Goal: Task Accomplishment & Management: Use online tool/utility

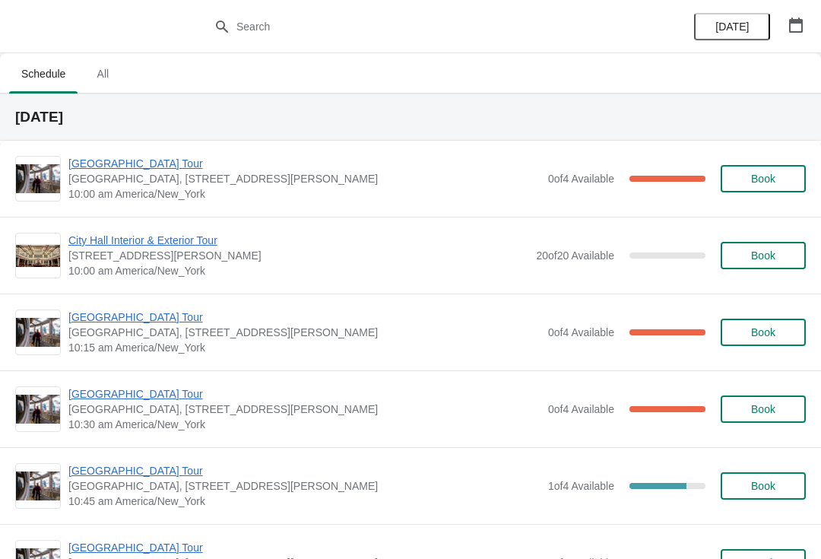
click at [34, 172] on img at bounding box center [38, 179] width 44 height 30
click at [95, 167] on span "[GEOGRAPHIC_DATA] Tour" at bounding box center [304, 163] width 472 height 15
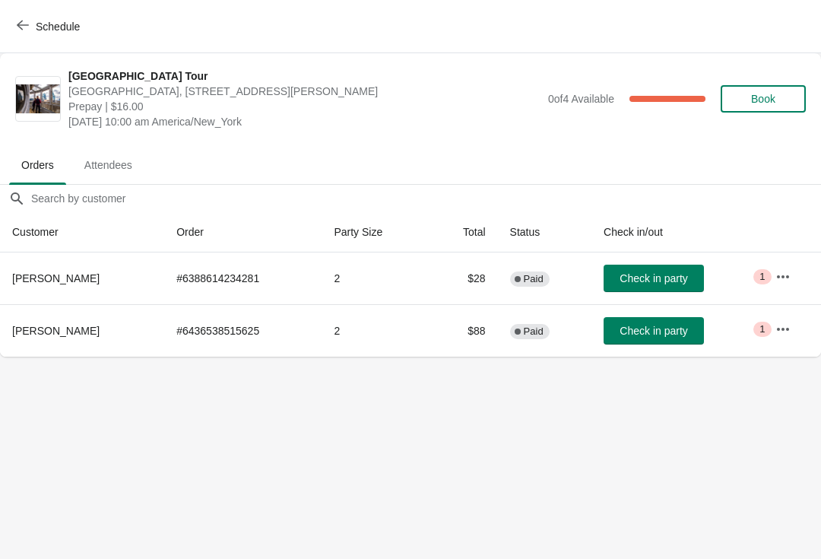
click at [30, 30] on span "Schedule" at bounding box center [50, 26] width 60 height 14
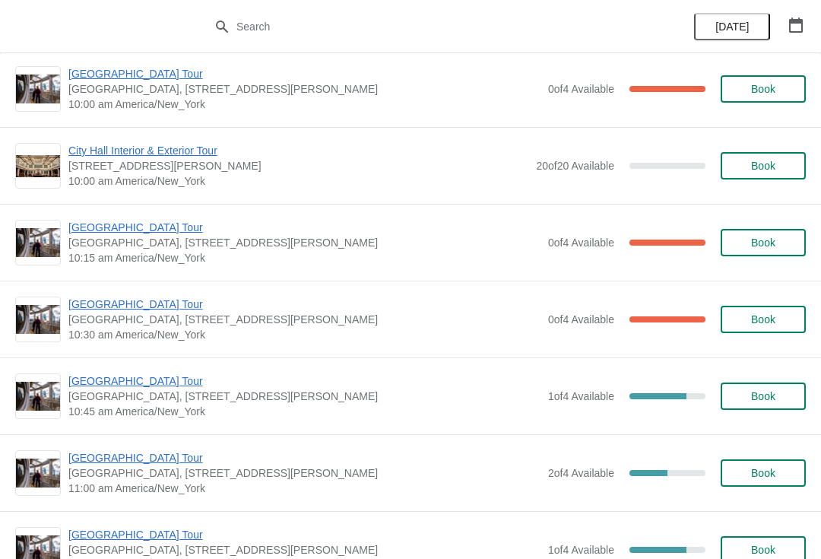
scroll to position [92, 0]
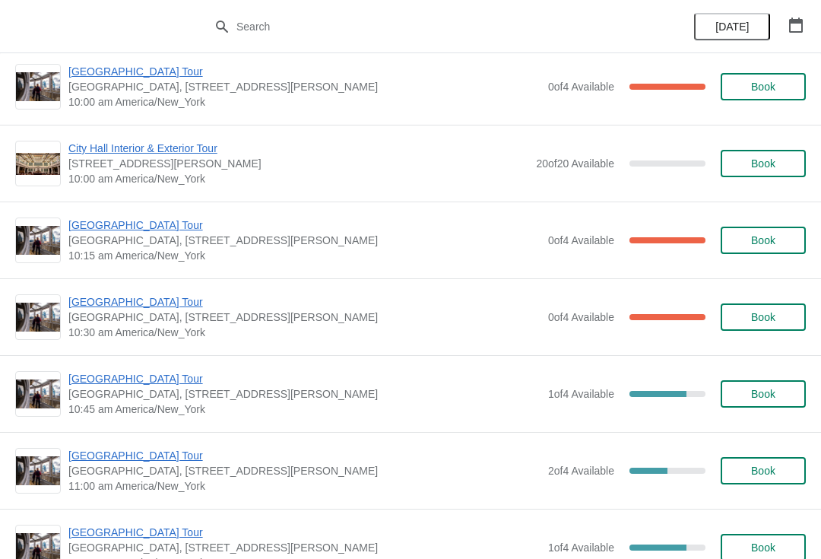
click at [99, 148] on span "City Hall Interior & Exterior Tour" at bounding box center [298, 148] width 460 height 15
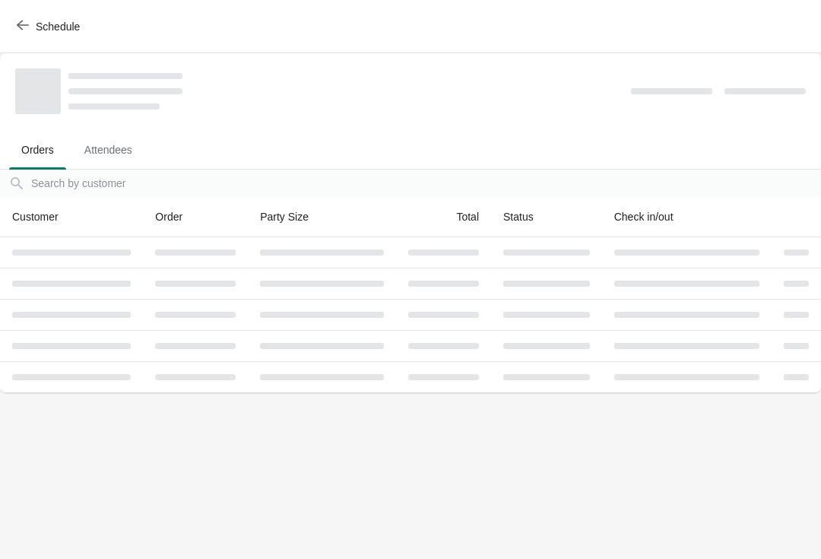
scroll to position [0, 0]
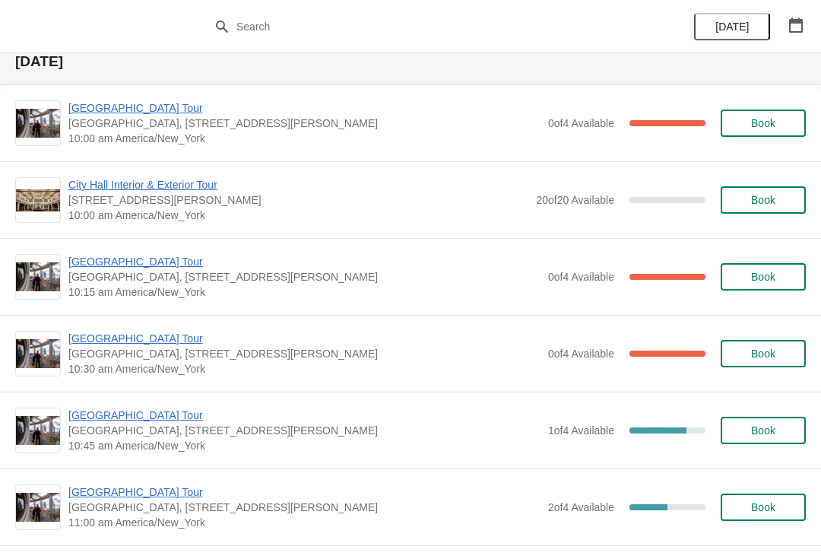
scroll to position [56, 0]
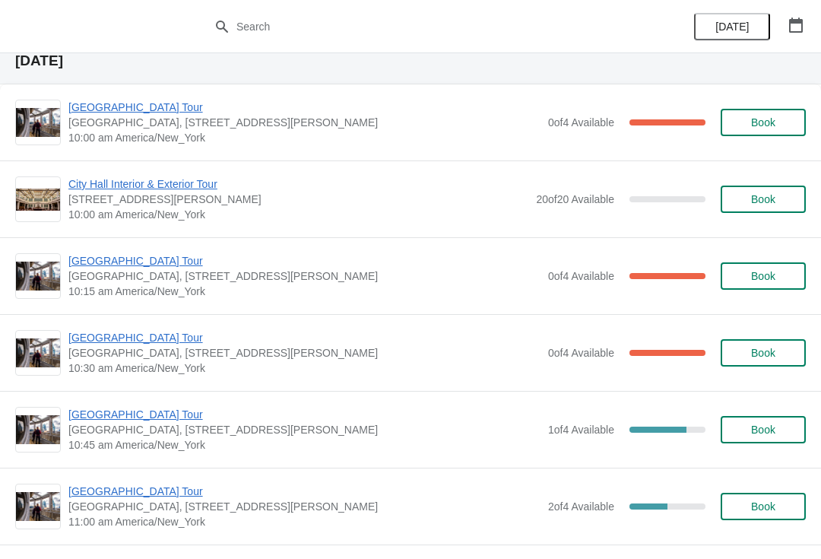
click at [110, 267] on span "[GEOGRAPHIC_DATA] Tour" at bounding box center [304, 260] width 472 height 15
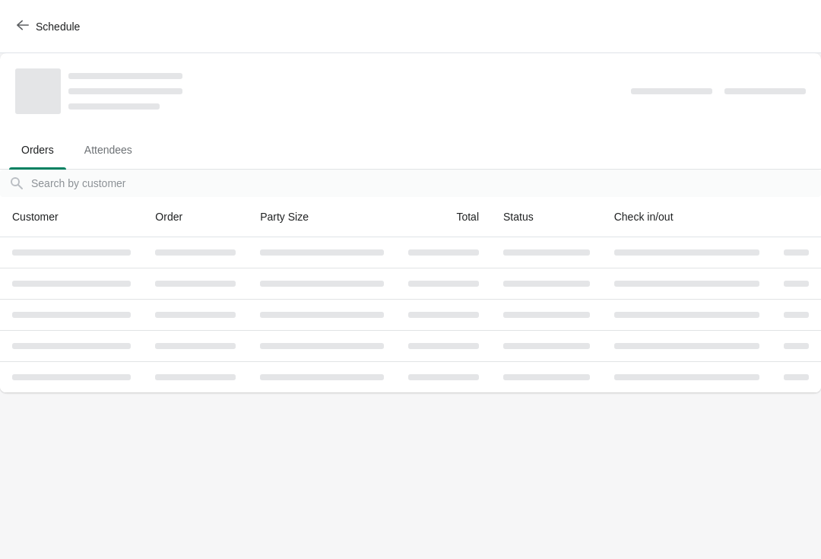
scroll to position [0, 0]
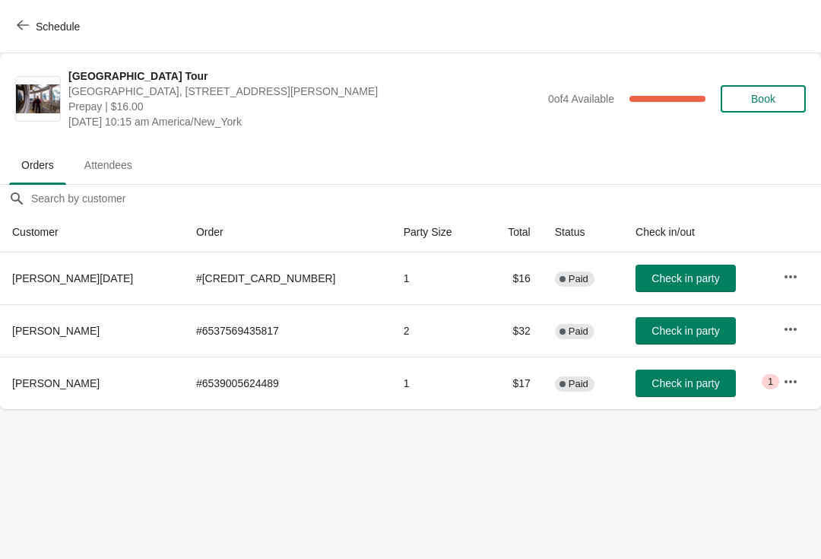
click at [661, 381] on span "Check in party" at bounding box center [686, 383] width 68 height 12
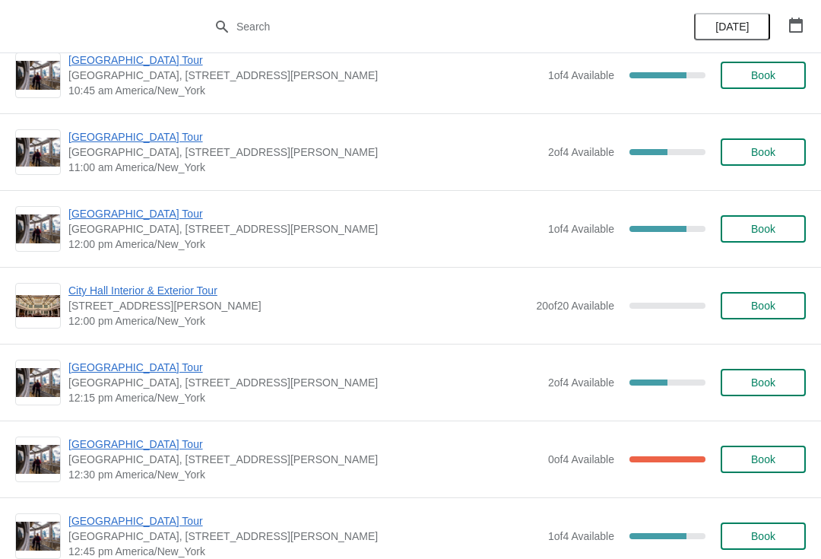
scroll to position [417, 0]
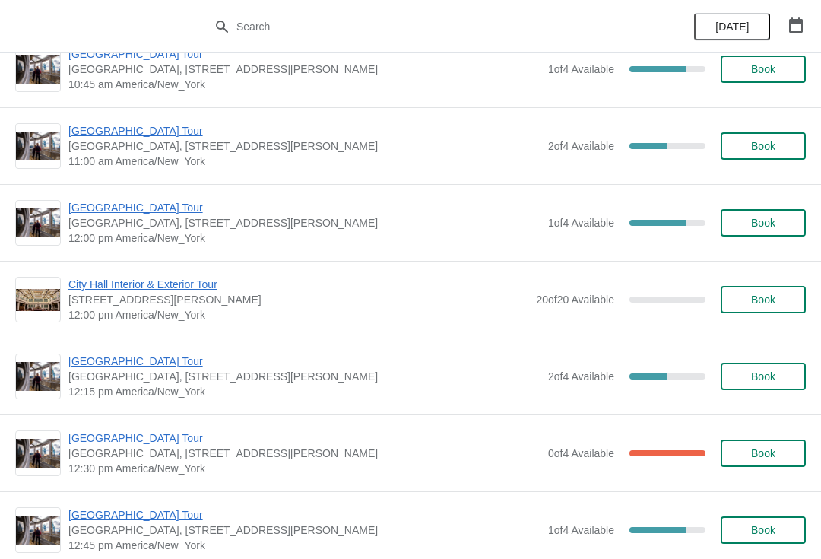
click at [94, 278] on span "City Hall Interior & Exterior Tour" at bounding box center [298, 284] width 460 height 15
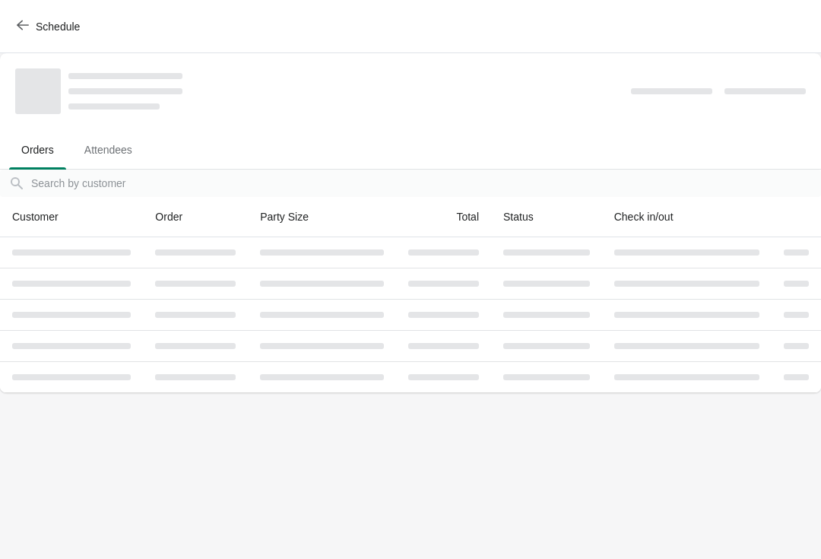
scroll to position [0, 0]
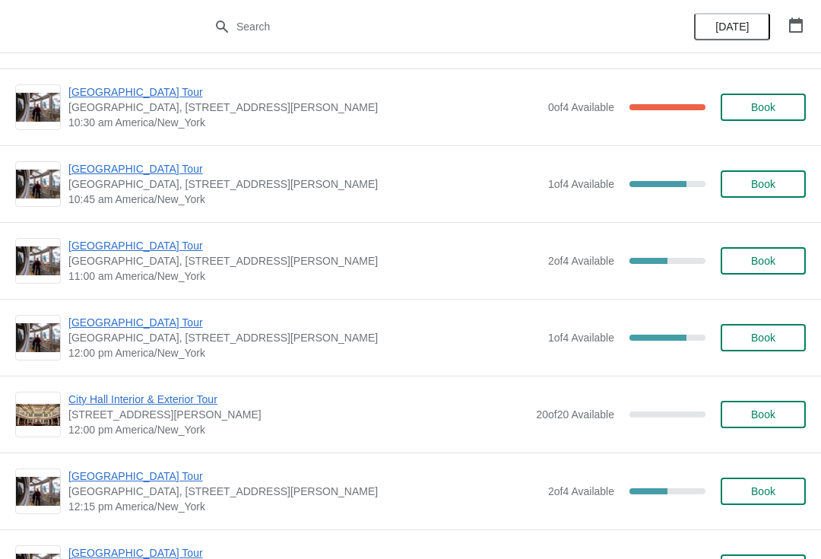
scroll to position [303, 0]
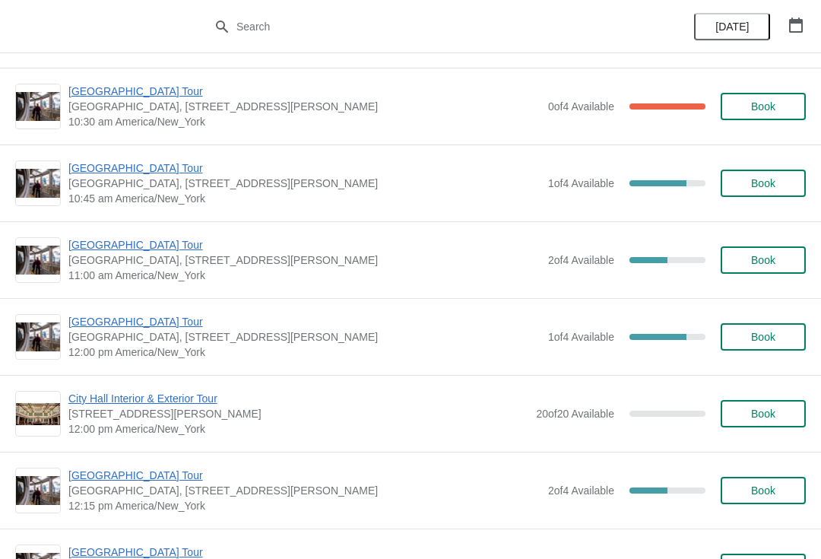
click at [791, 271] on button "Book" at bounding box center [763, 259] width 85 height 27
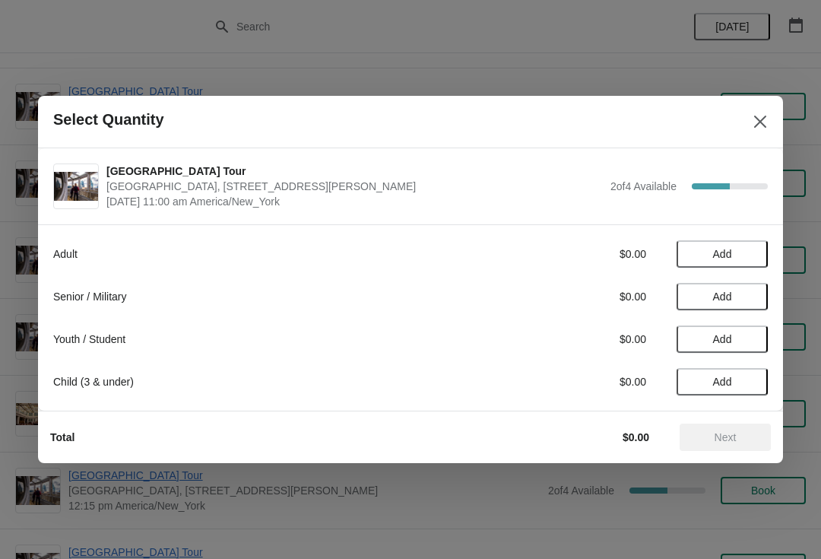
click at [760, 133] on button "Close" at bounding box center [760, 121] width 27 height 27
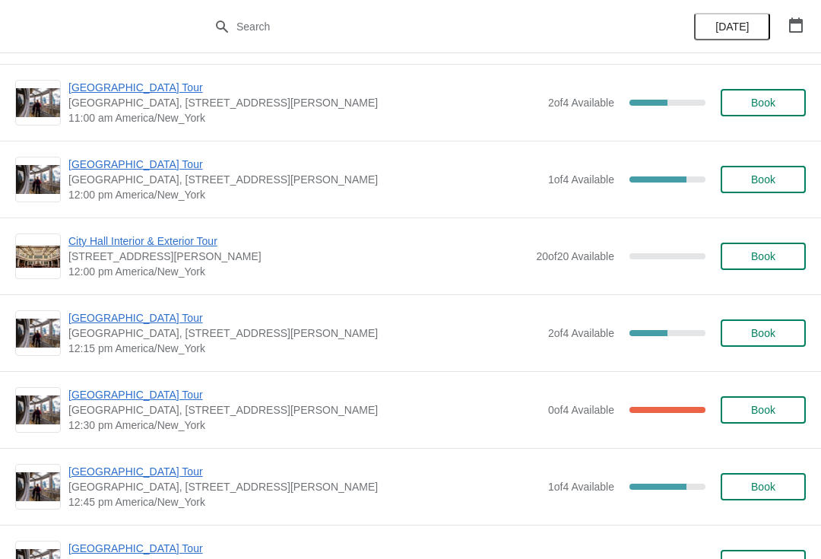
scroll to position [461, 0]
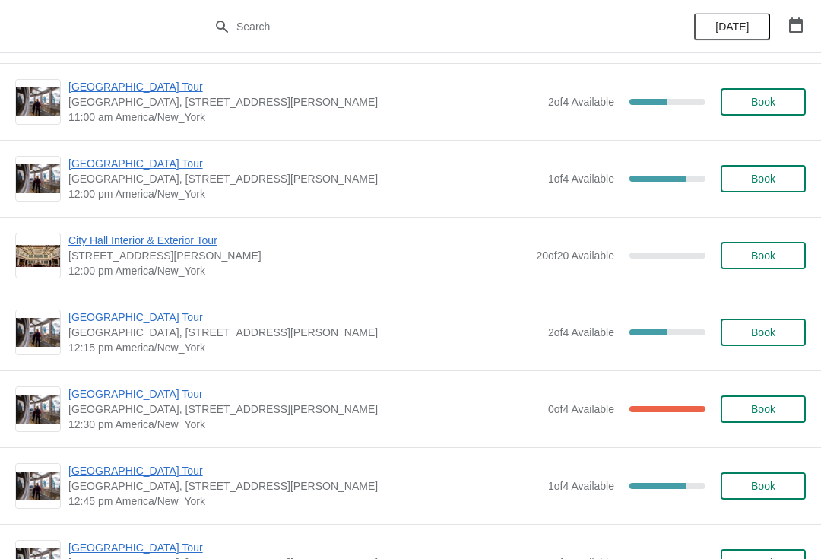
click at [0, 319] on div "City Hall Tower Tour City Hall Visitor Center, 1400 John F Kennedy Boulevard Su…" at bounding box center [410, 331] width 821 height 77
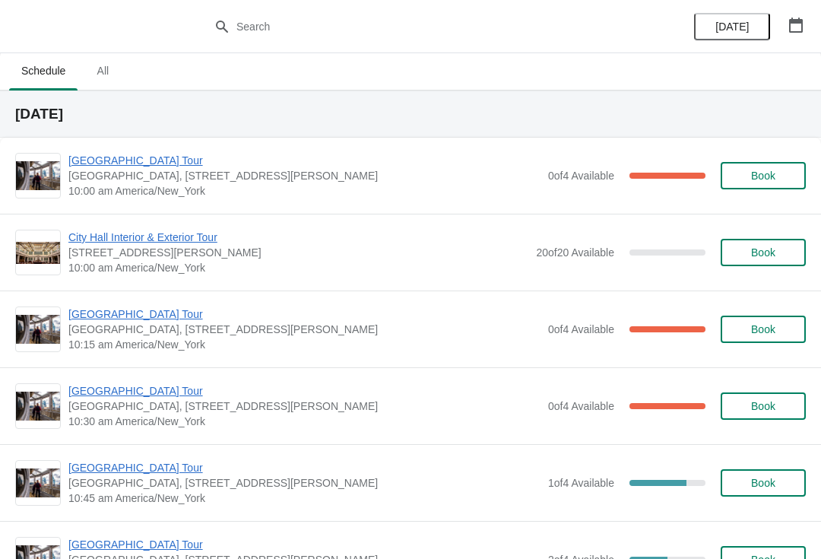
scroll to position [11, 0]
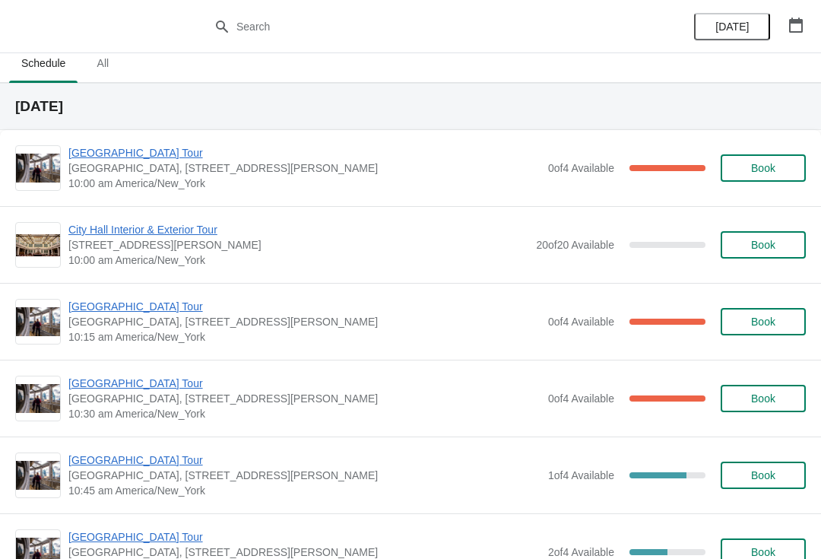
click at [61, 230] on div "City Hall Interior & Exterior Tour 1400 John F Kennedy Boulevard, Suite 121, Ph…" at bounding box center [410, 245] width 791 height 46
click at [159, 155] on span "[GEOGRAPHIC_DATA] Tour" at bounding box center [304, 152] width 472 height 15
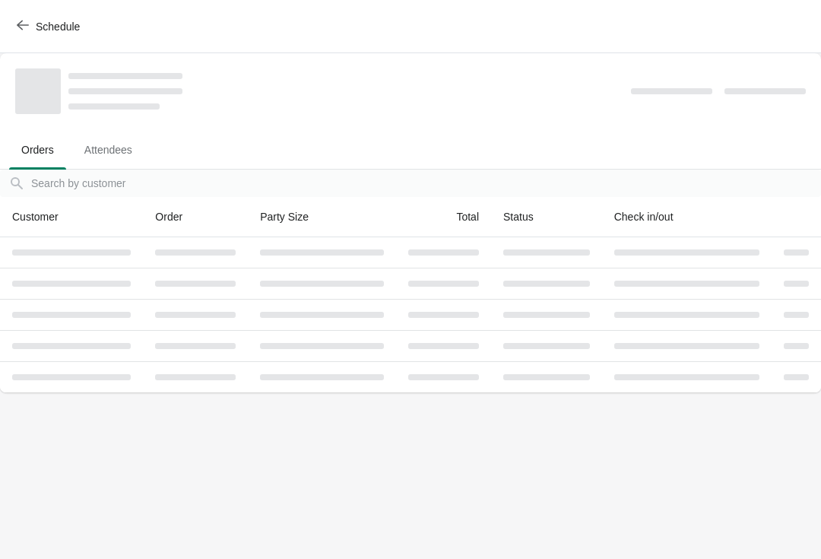
scroll to position [0, 0]
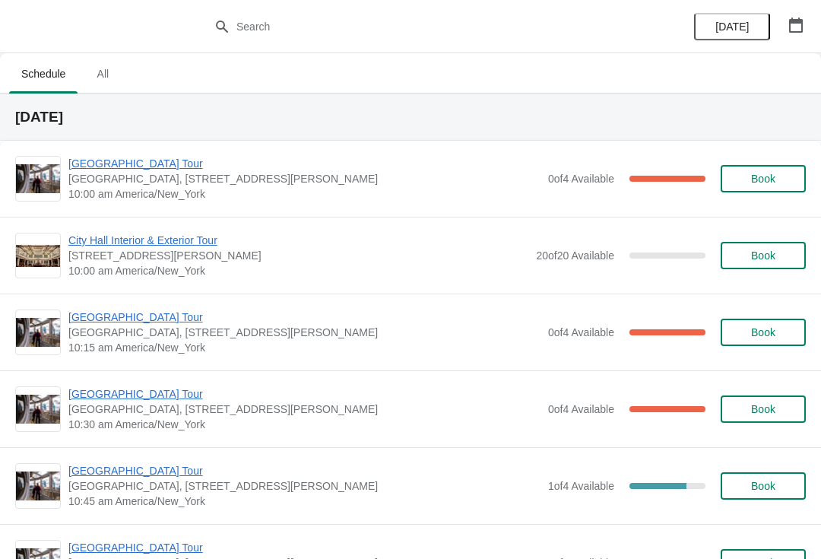
click at [149, 321] on span "[GEOGRAPHIC_DATA] Tour" at bounding box center [304, 316] width 472 height 15
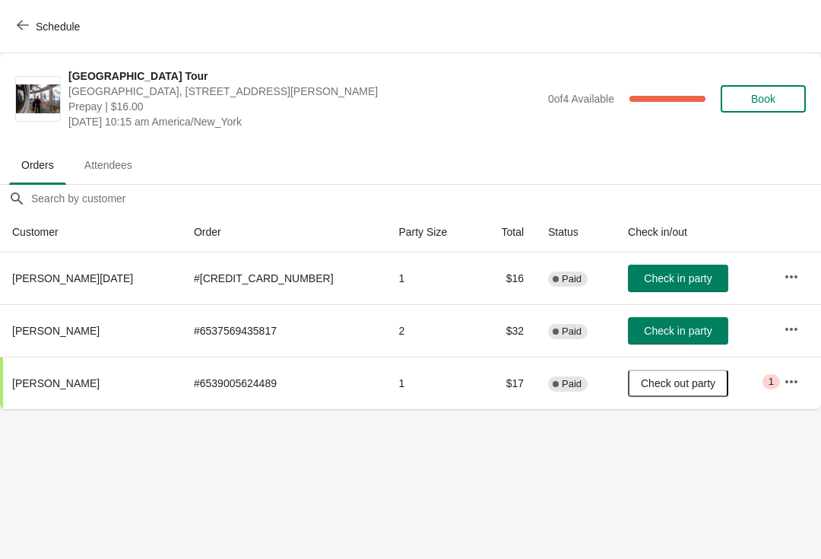
click at [676, 327] on span "Check in party" at bounding box center [678, 331] width 68 height 12
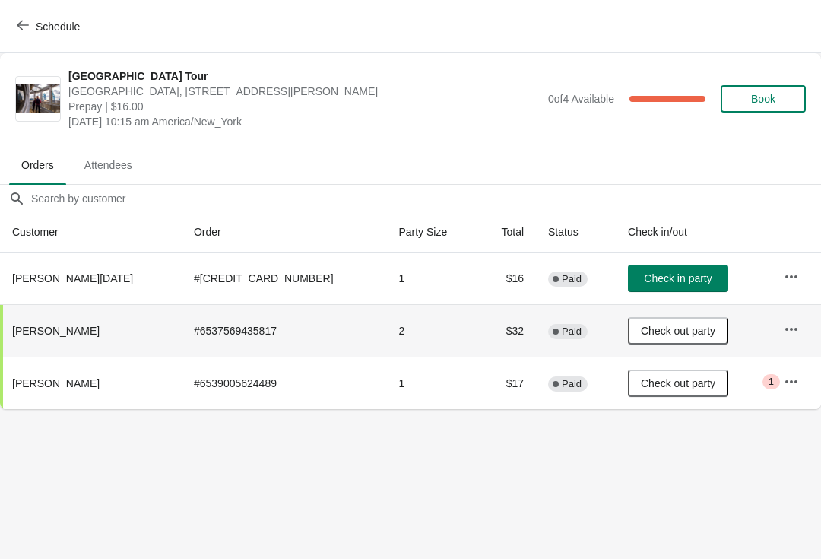
click at [31, 27] on span "Schedule" at bounding box center [50, 26] width 60 height 14
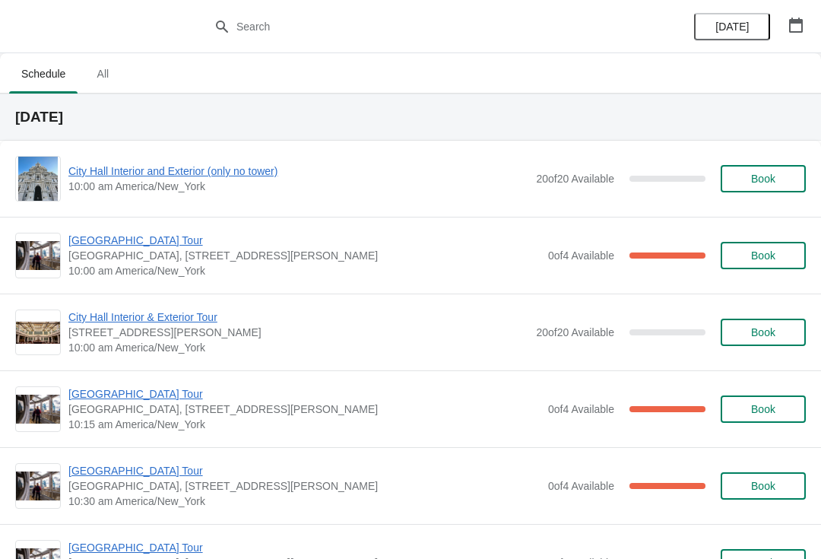
click at [141, 246] on span "[GEOGRAPHIC_DATA] Tour" at bounding box center [304, 240] width 472 height 15
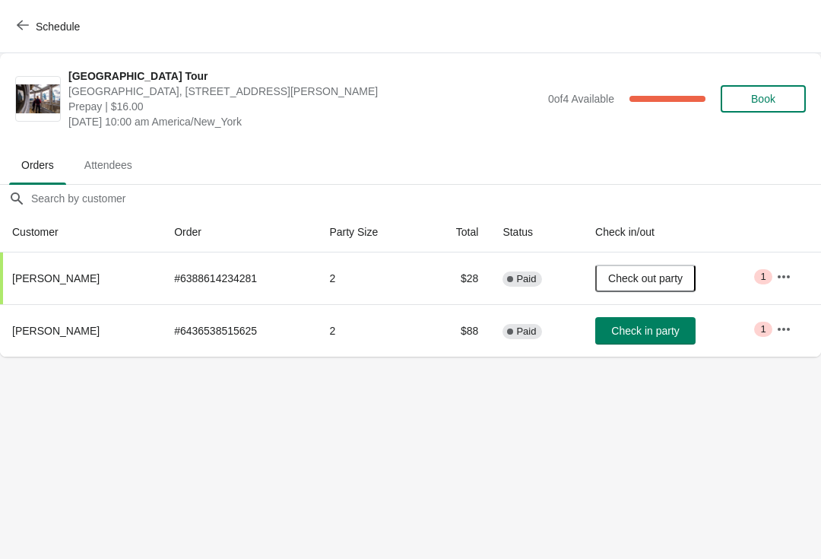
click at [661, 328] on span "Check in party" at bounding box center [645, 331] width 68 height 12
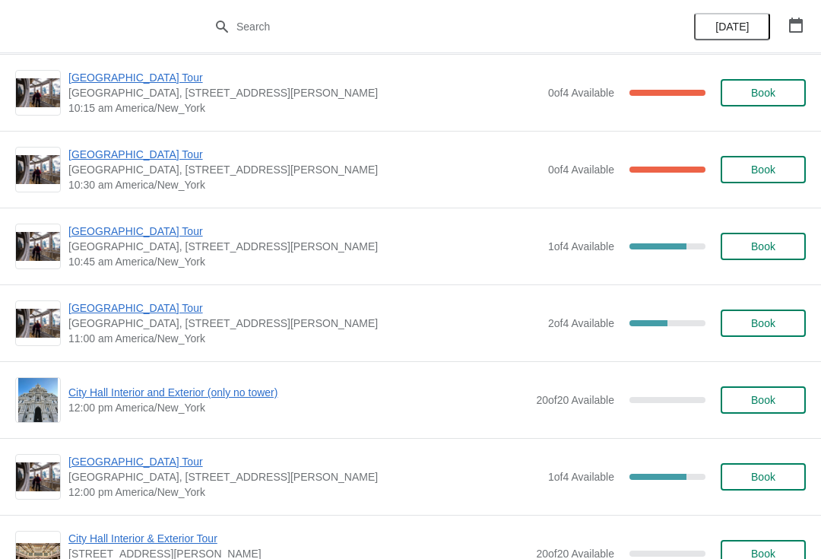
scroll to position [317, 0]
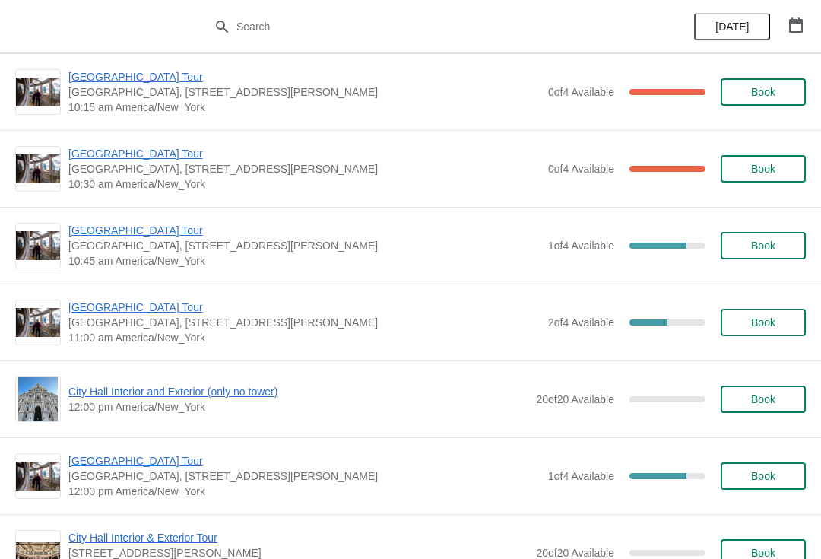
click at [150, 234] on span "[GEOGRAPHIC_DATA] Tour" at bounding box center [304, 230] width 472 height 15
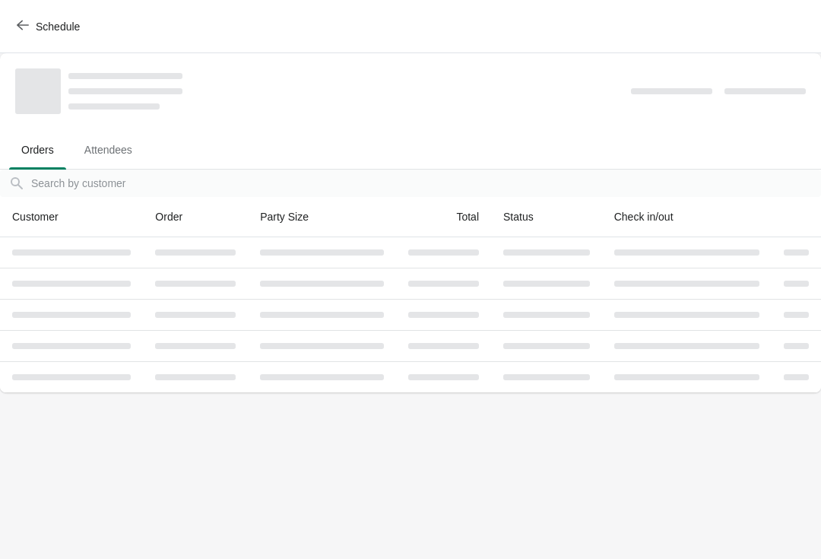
scroll to position [0, 0]
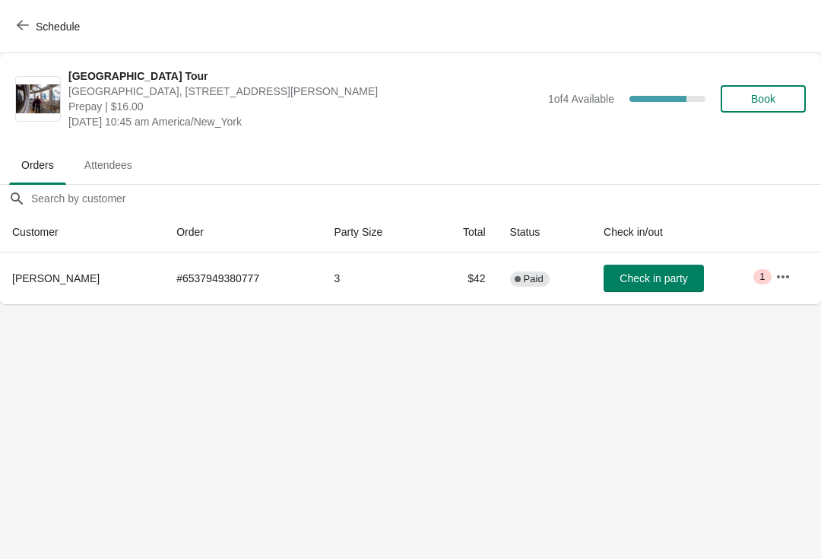
click at [633, 272] on span "Check in party" at bounding box center [654, 278] width 68 height 12
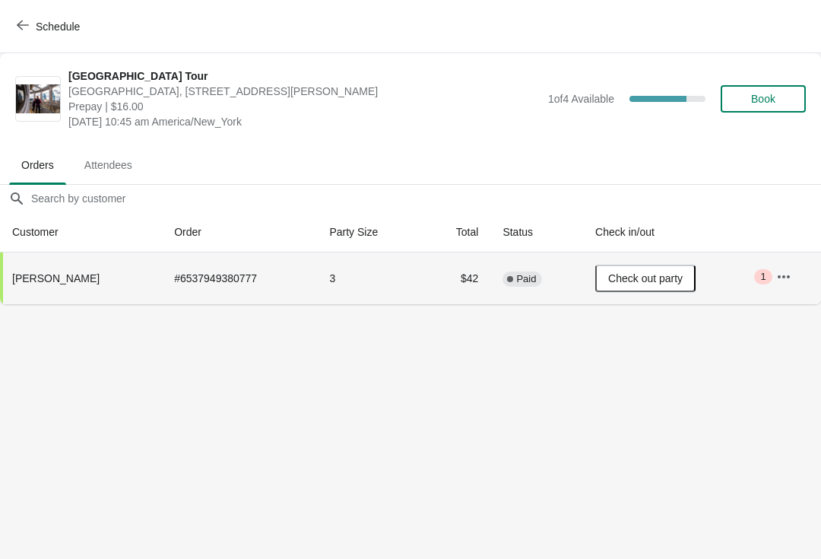
click at [17, 30] on icon "button" at bounding box center [23, 25] width 12 height 12
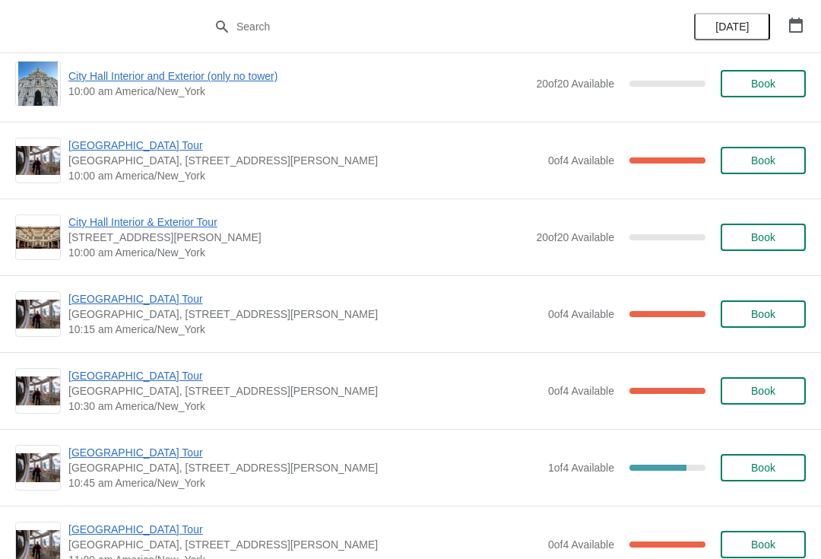
scroll to position [98, 0]
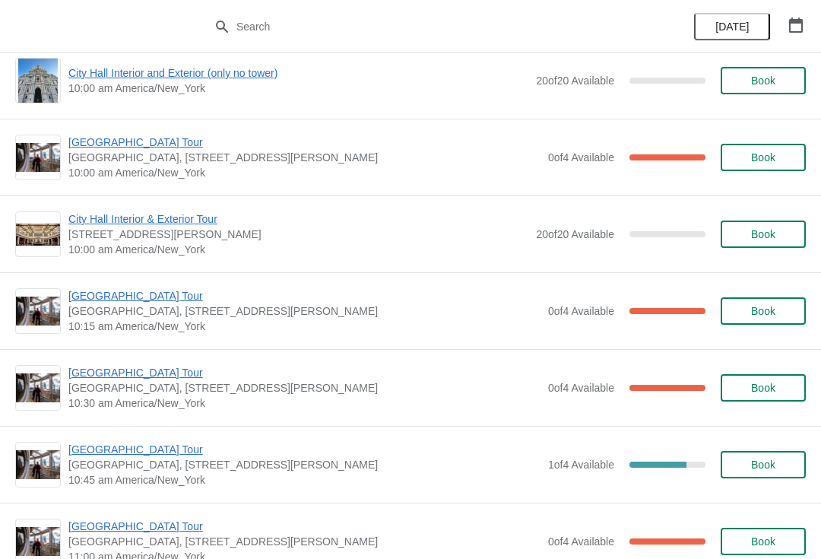
click at [153, 295] on span "[GEOGRAPHIC_DATA] Tour" at bounding box center [304, 295] width 472 height 15
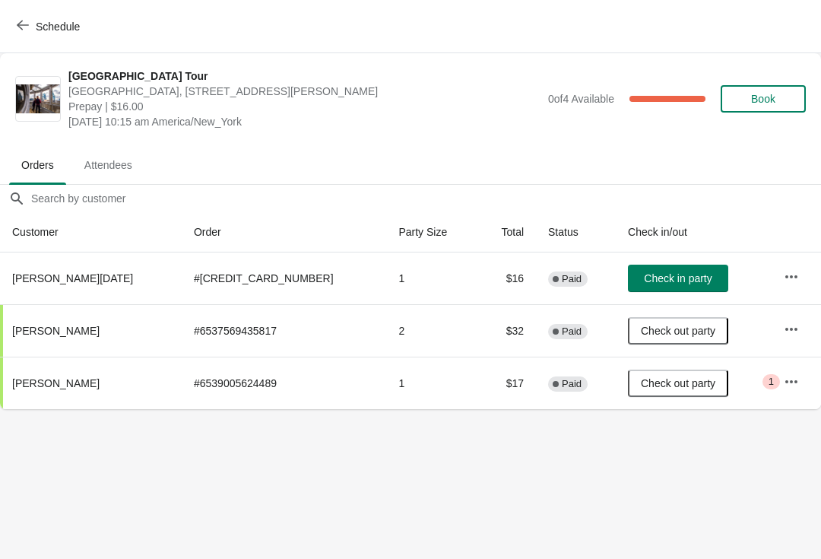
click at [668, 276] on span "Check in party" at bounding box center [678, 278] width 68 height 12
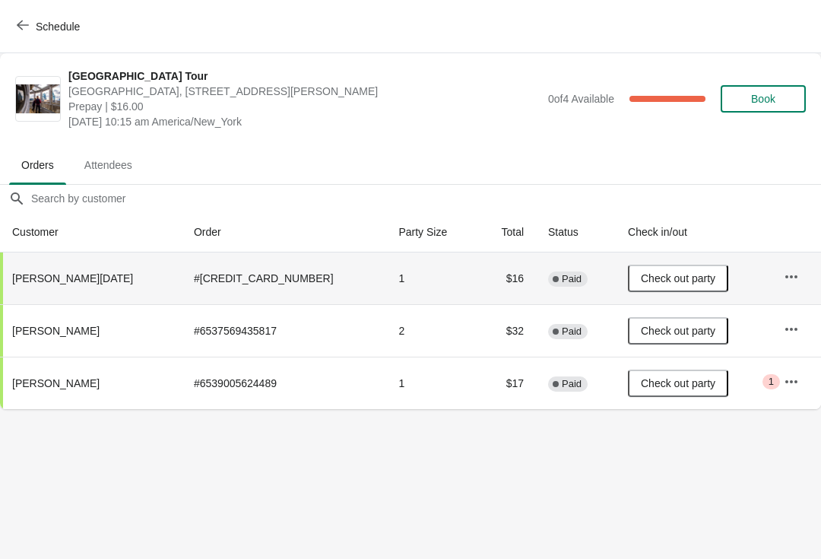
click at [32, 30] on span "Schedule" at bounding box center [50, 26] width 60 height 14
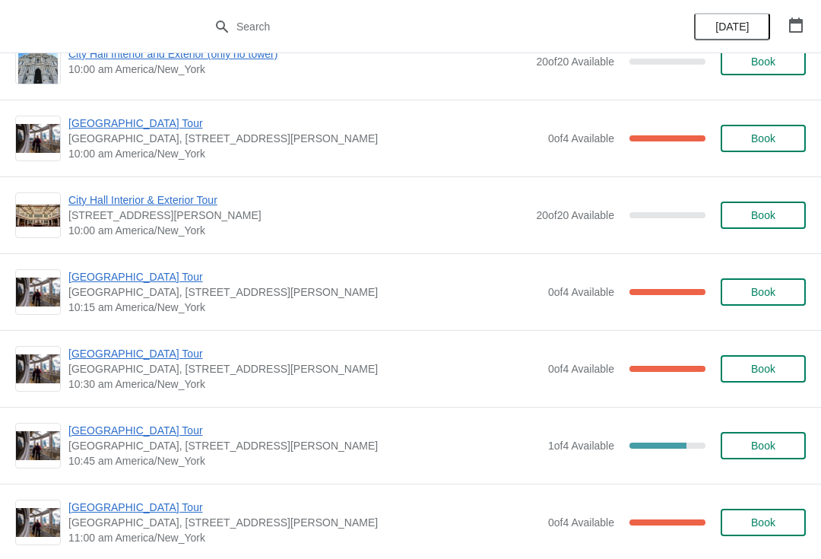
scroll to position [207, 0]
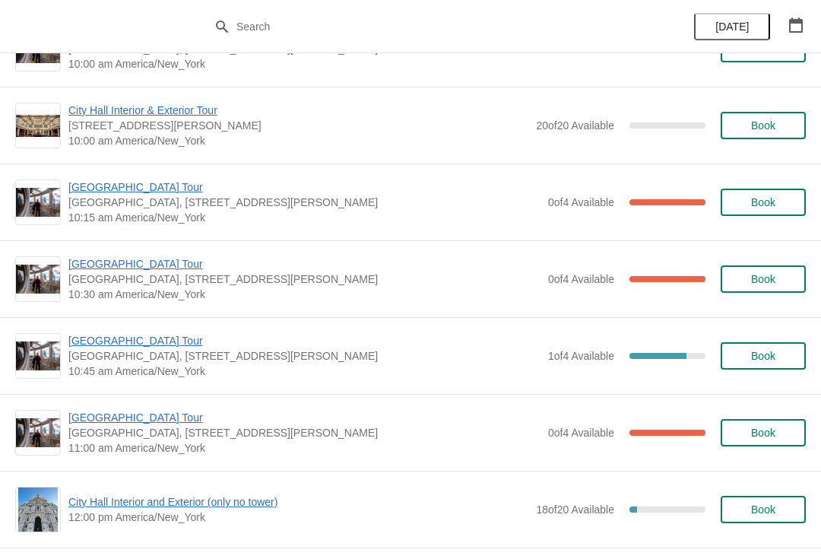
click at [133, 270] on span "[GEOGRAPHIC_DATA] Tour" at bounding box center [304, 263] width 472 height 15
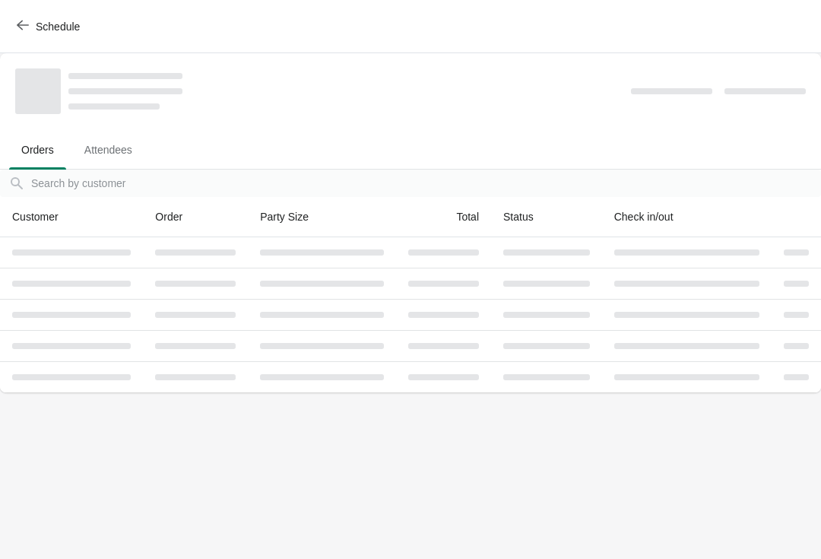
scroll to position [0, 0]
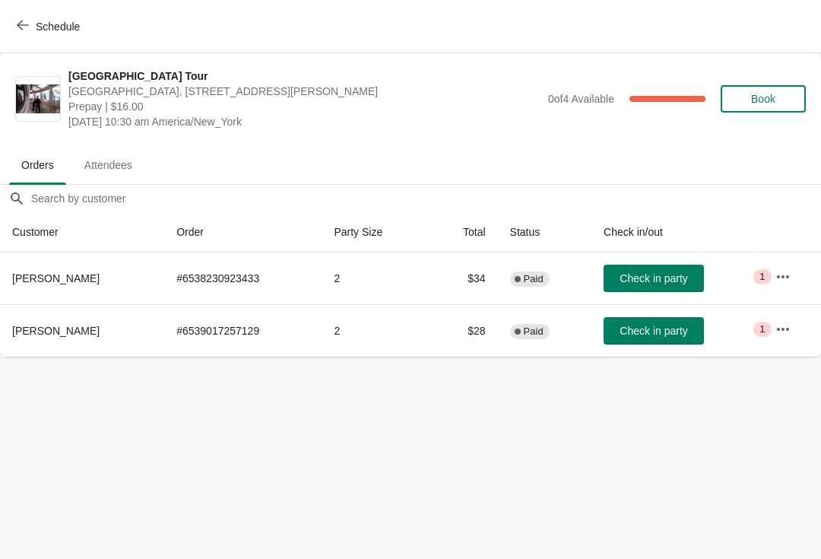
click at [647, 280] on span "Check in party" at bounding box center [654, 278] width 68 height 12
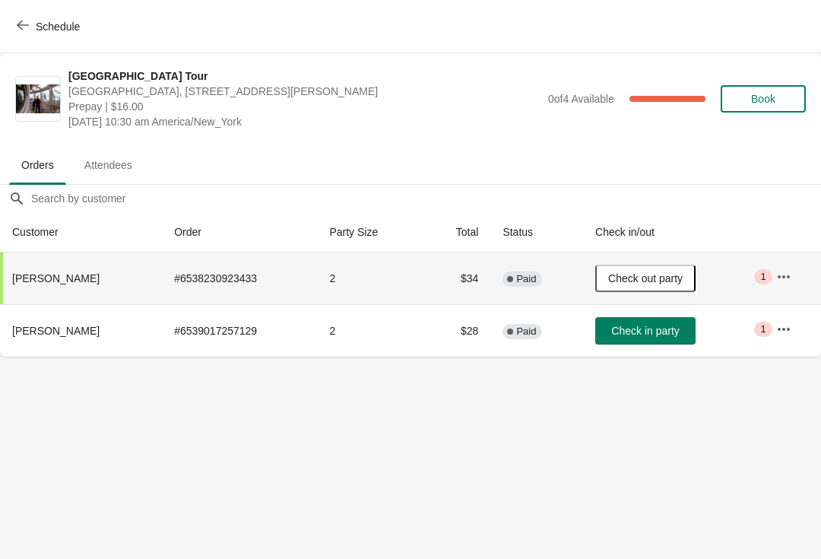
click at [30, 21] on span "Schedule" at bounding box center [50, 26] width 60 height 14
